Goal: Navigation & Orientation: Find specific page/section

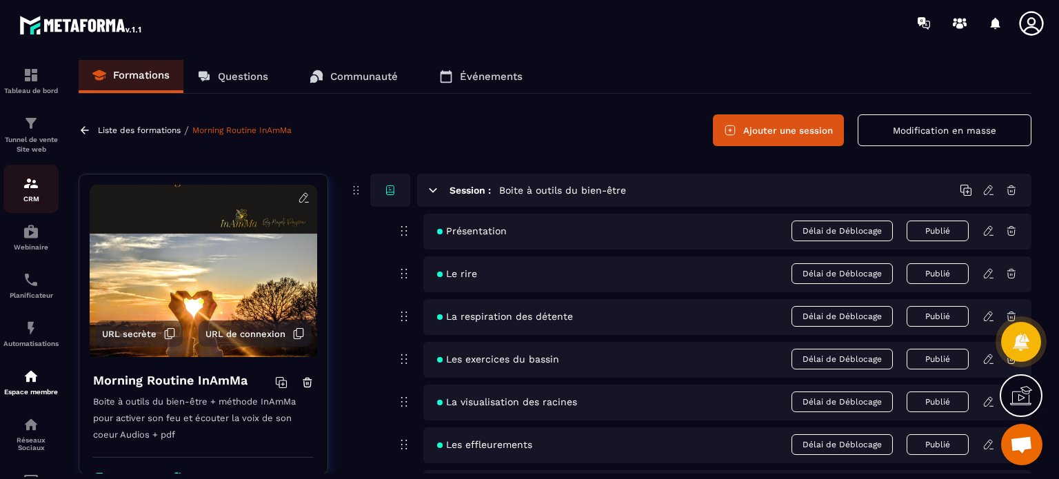
click at [22, 185] on div "CRM" at bounding box center [30, 189] width 55 height 28
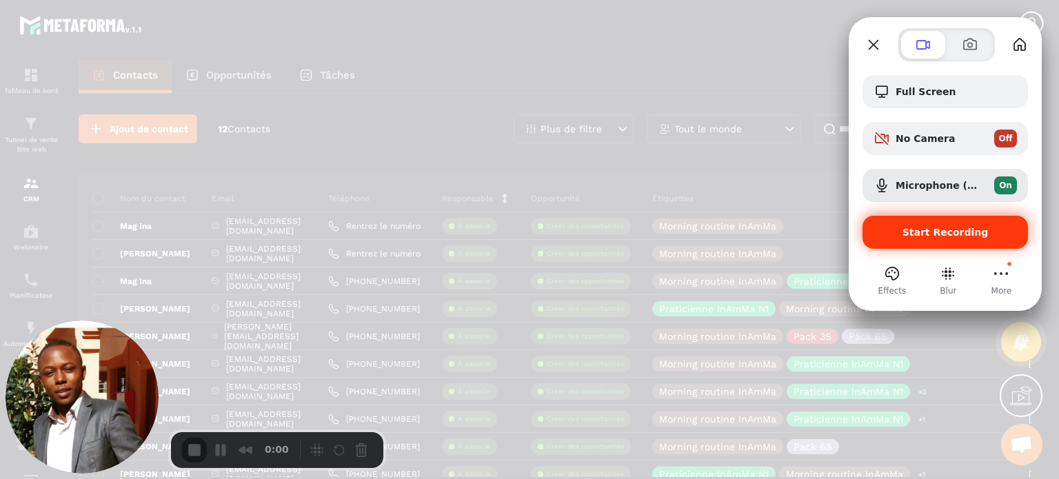
click at [907, 234] on span "Start Recording" at bounding box center [944, 232] width 143 height 11
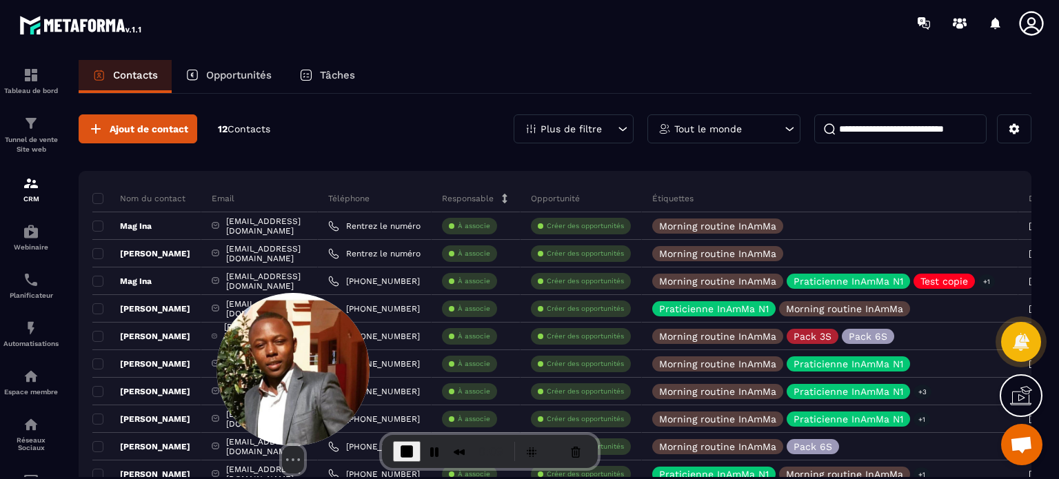
drag, startPoint x: 17, startPoint y: 372, endPoint x: 233, endPoint y: 377, distance: 215.8
click at [233, 377] on img at bounding box center [292, 369] width 153 height 153
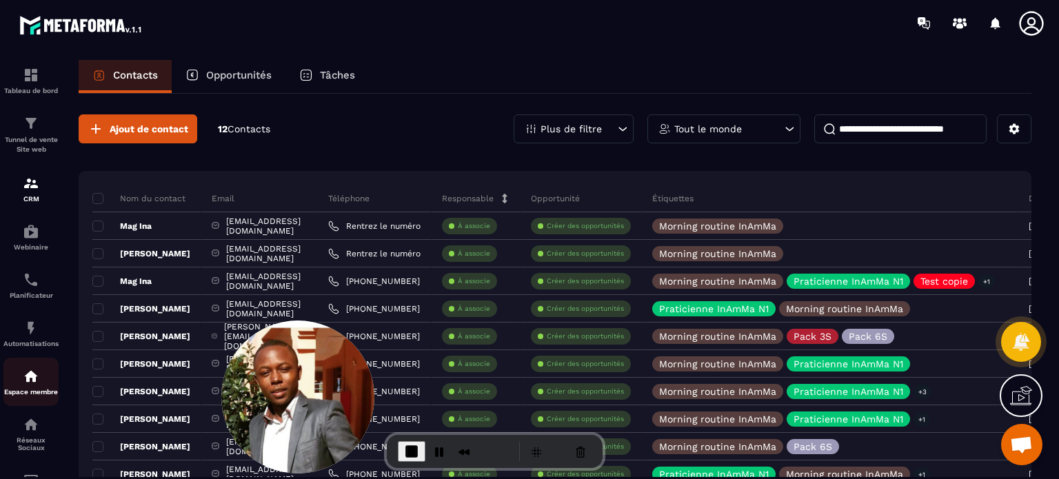
click at [7, 374] on div "Espace membre" at bounding box center [30, 382] width 55 height 28
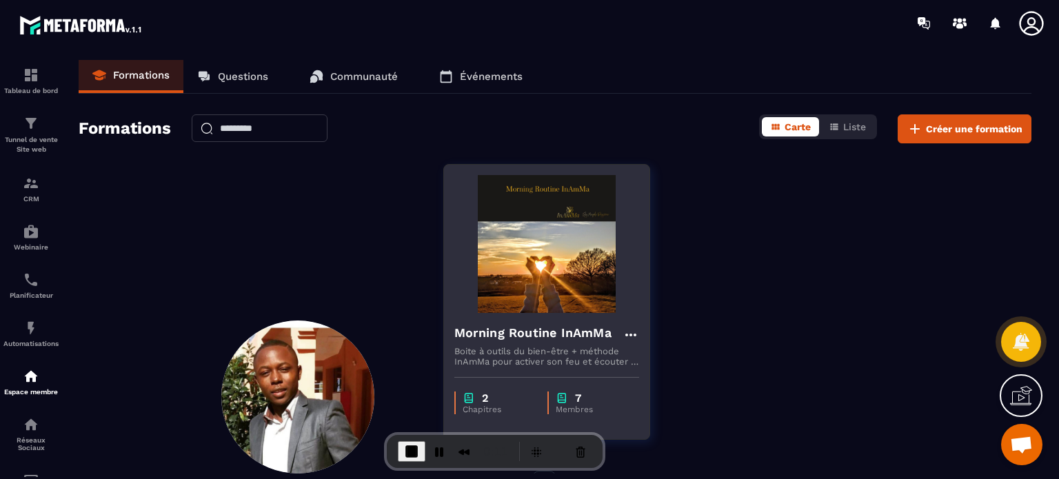
click at [524, 338] on h4 "Morning Routine InAmMa" at bounding box center [532, 332] width 157 height 19
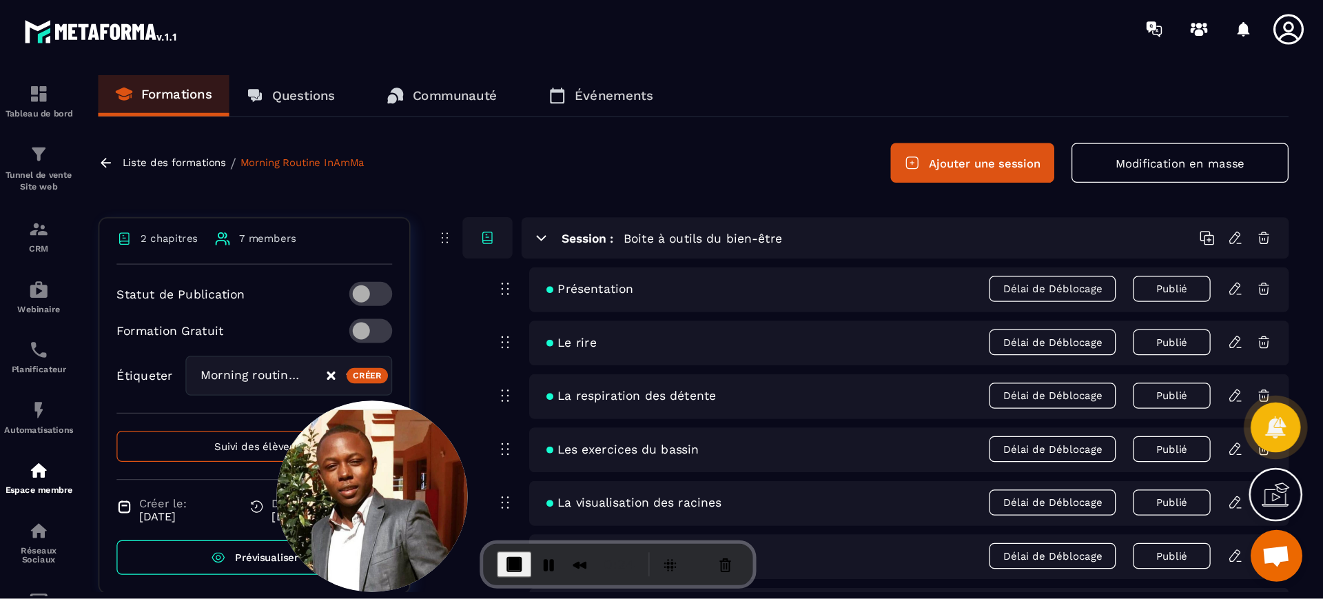
scroll to position [292, 0]
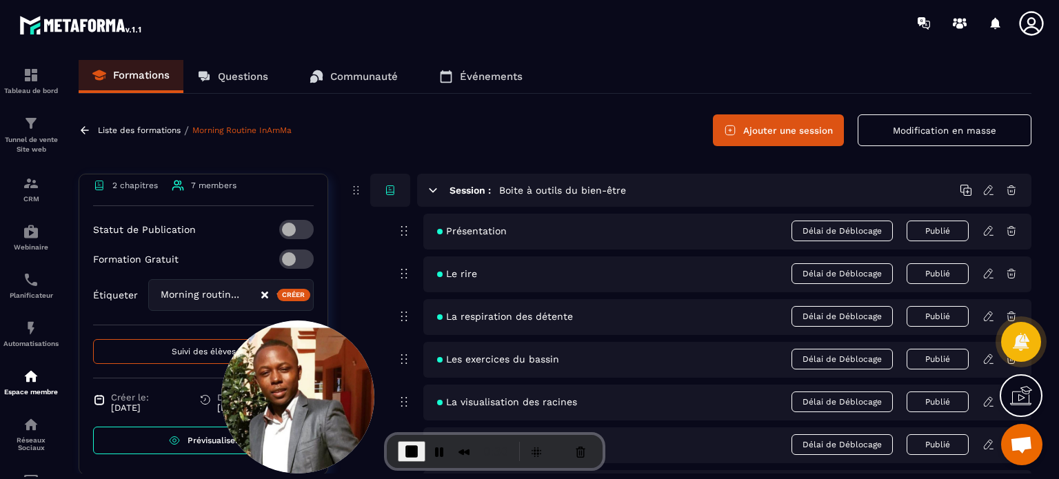
click at [405, 460] on button "End Recording" at bounding box center [412, 451] width 28 height 21
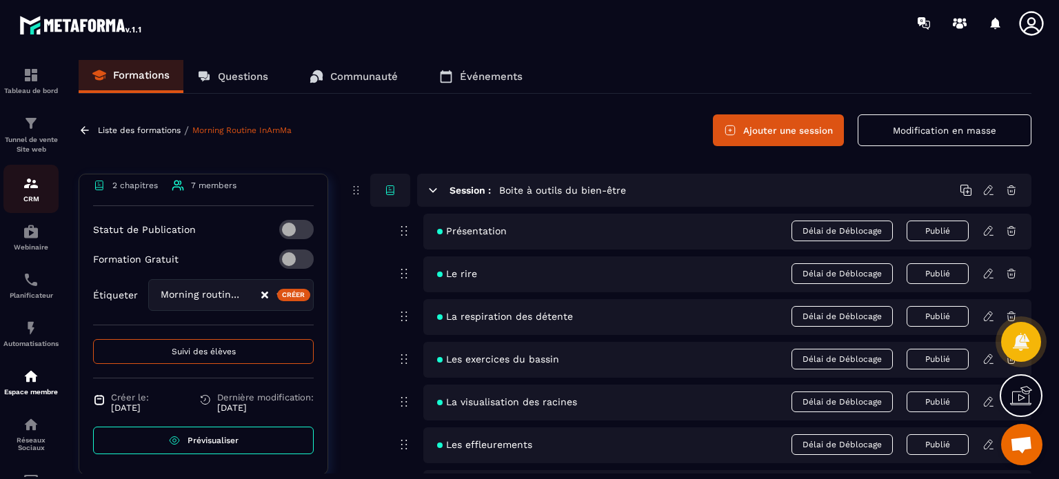
click at [22, 170] on link "CRM" at bounding box center [30, 189] width 55 height 48
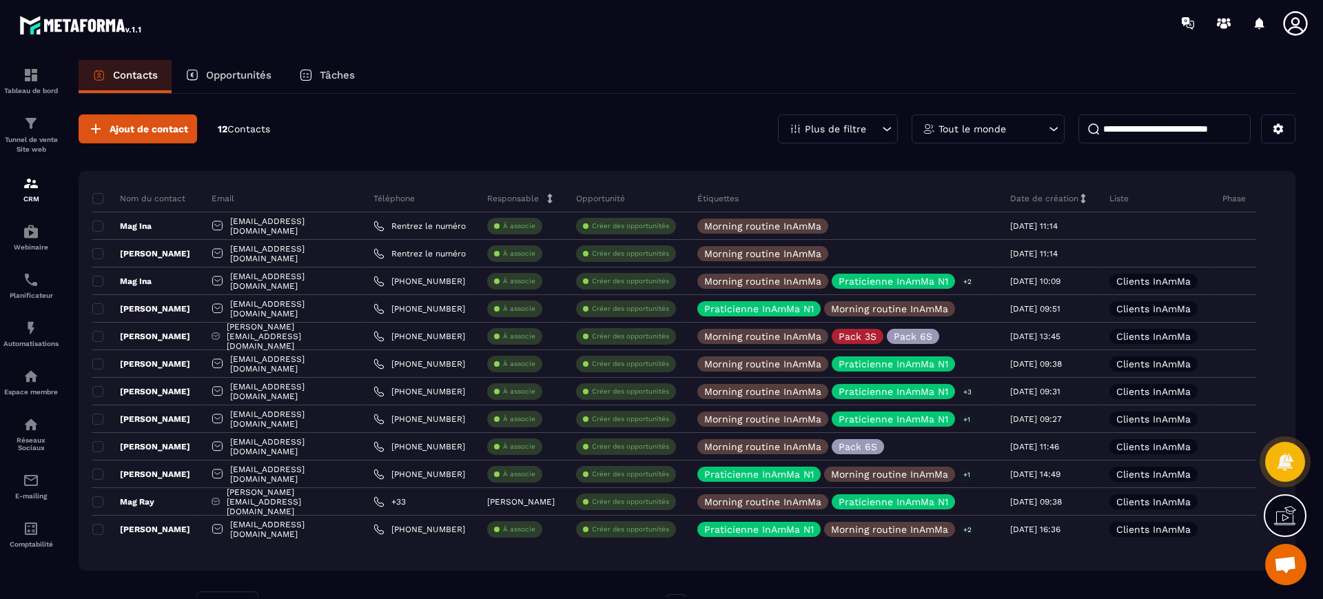
drag, startPoint x: 1058, startPoint y: 3, endPoint x: 892, endPoint y: 177, distance: 240.8
click at [892, 177] on div "Nom du contact Email Téléphone Responsable Opportunité Étiquettes Date de créat…" at bounding box center [687, 371] width 1217 height 400
click at [1058, 32] on icon at bounding box center [1296, 24] width 28 height 28
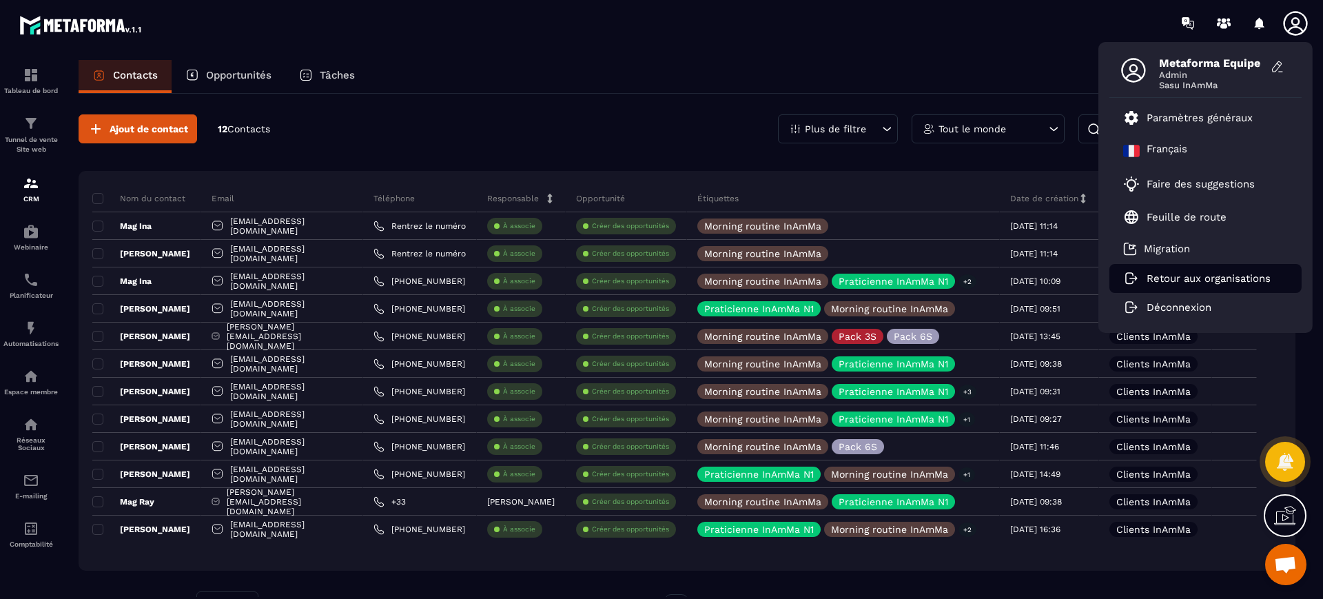
click at [1058, 281] on p "Retour aux organisations" at bounding box center [1209, 278] width 124 height 12
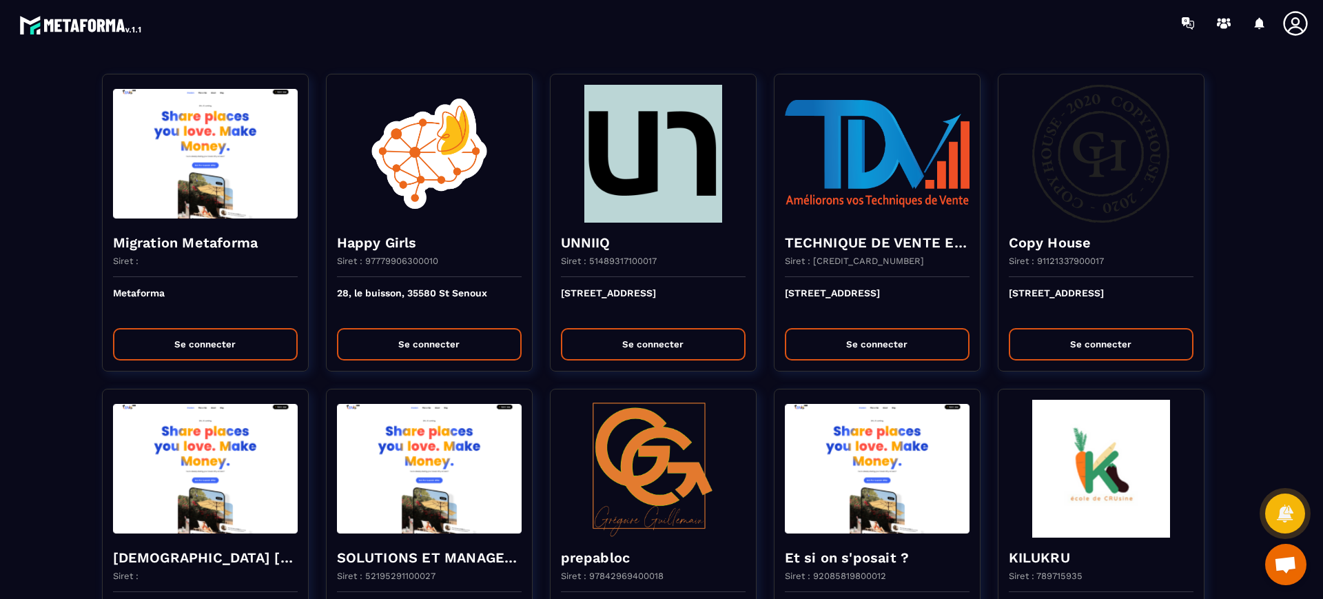
scroll to position [1796, 0]
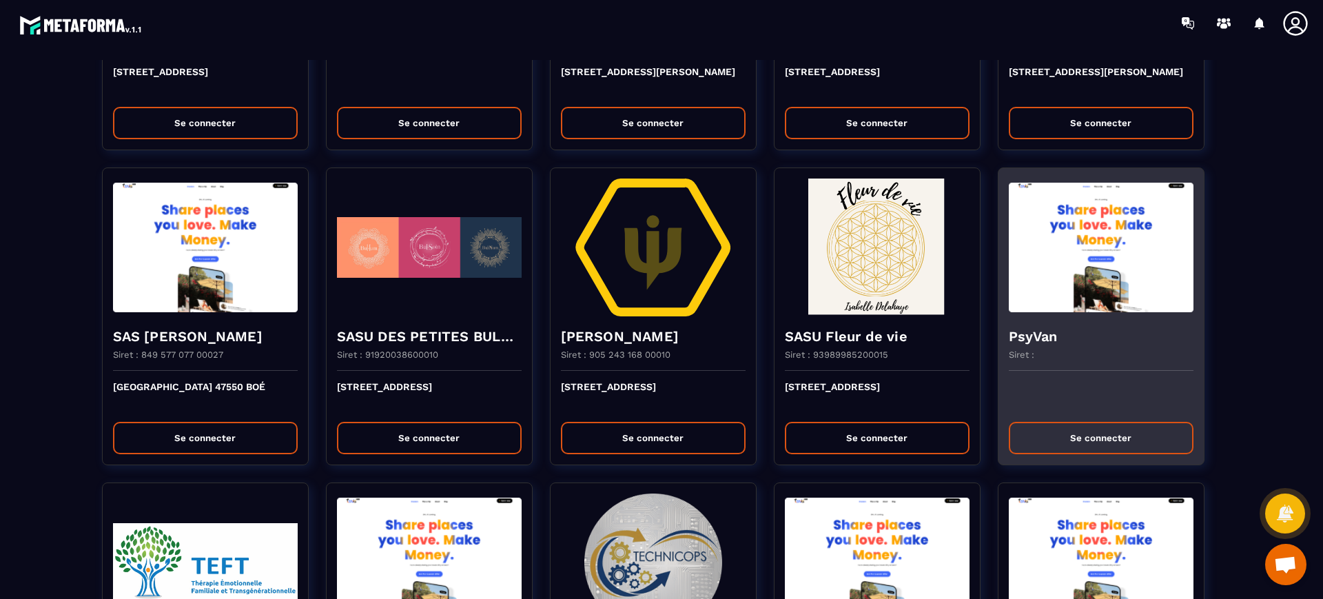
click at [1058, 327] on h4 "PsyVan" at bounding box center [1101, 336] width 185 height 19
